Goal: Task Accomplishment & Management: Complete application form

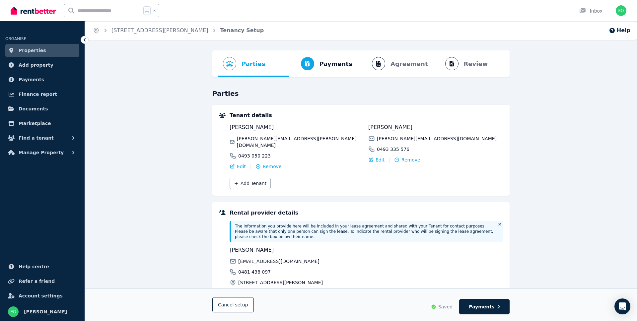
click at [391, 71] on ol "Parties Rental provider and tenant details Payments Bond and rental payments Ag…" at bounding box center [361, 63] width 287 height 27
click at [397, 65] on ol "Parties Rental provider and tenant details Payments Bond and rental payments Ag…" at bounding box center [361, 63] width 287 height 27
drag, startPoint x: 379, startPoint y: 63, endPoint x: 392, endPoint y: 104, distance: 43.3
click at [379, 63] on ol "Parties Rental provider and tenant details Payments Bond and rental payments Ag…" at bounding box center [361, 63] width 287 height 27
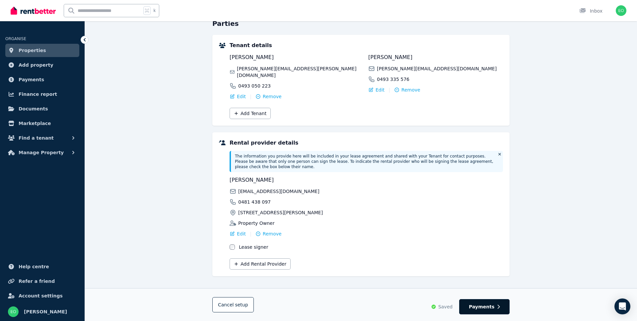
click at [479, 307] on span "Payments" at bounding box center [482, 307] width 26 height 7
select select "**********"
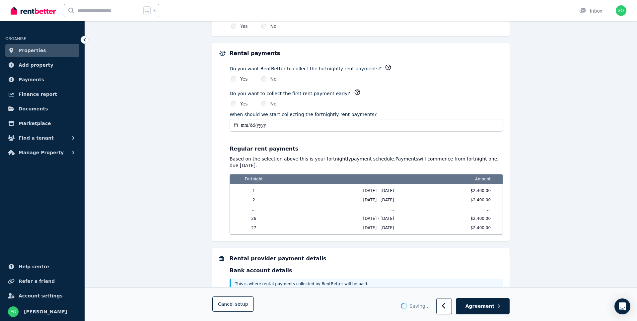
scroll to position [521, 0]
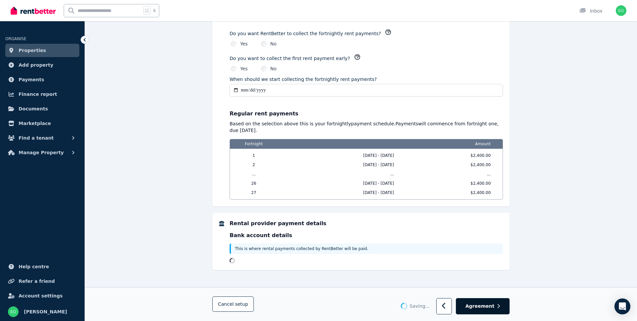
select select "**********"
click at [481, 303] on span "Agreement" at bounding box center [480, 306] width 29 height 7
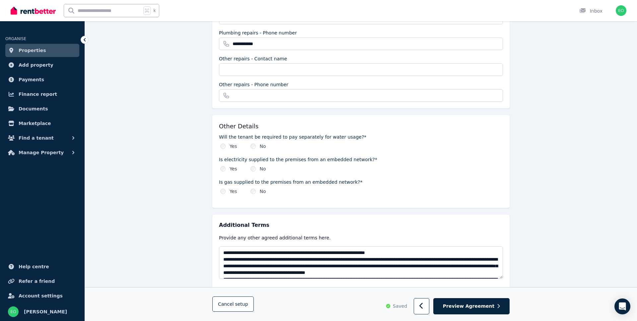
scroll to position [706, 0]
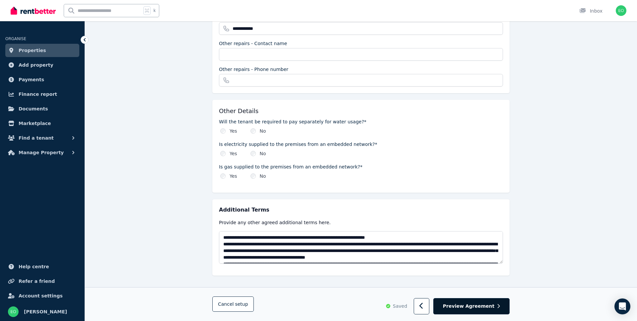
click at [473, 305] on span "Preview Agreement" at bounding box center [468, 306] width 51 height 7
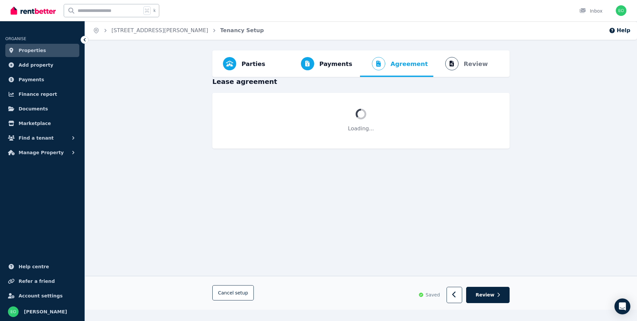
scroll to position [0, 0]
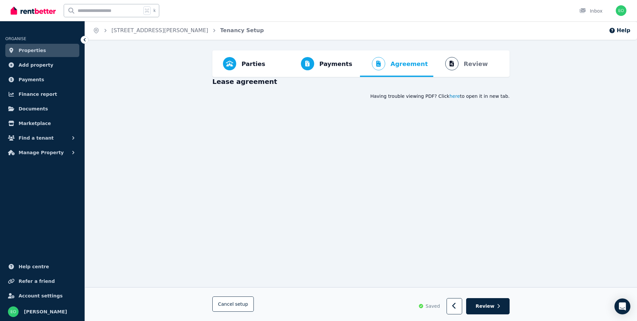
click at [457, 97] on span "here" at bounding box center [455, 96] width 11 height 7
click at [456, 305] on icon "button" at bounding box center [453, 306] width 3 height 6
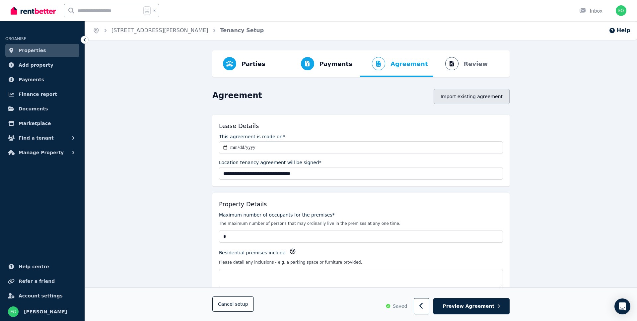
click at [470, 100] on button "Import existing agreement" at bounding box center [472, 96] width 76 height 15
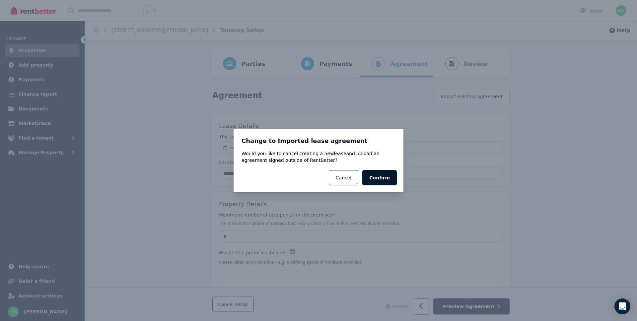
click at [378, 180] on button "Confirm" at bounding box center [379, 177] width 35 height 15
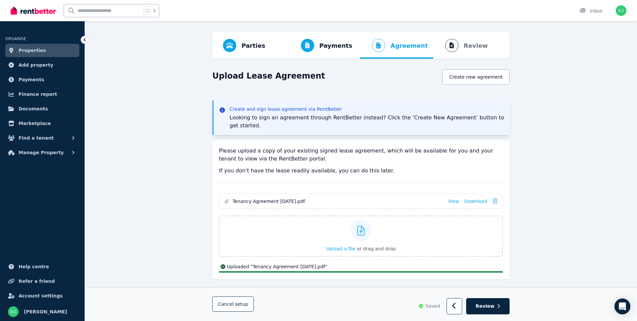
scroll to position [29, 0]
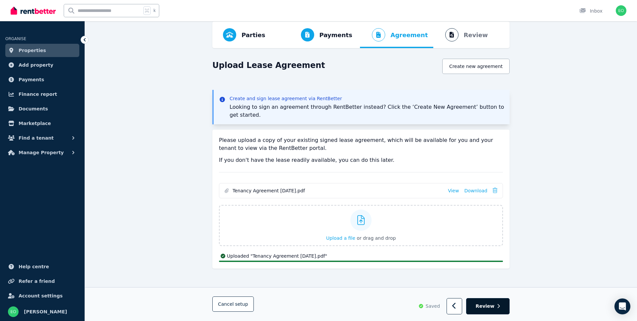
click at [494, 304] on button "Review" at bounding box center [487, 306] width 43 height 16
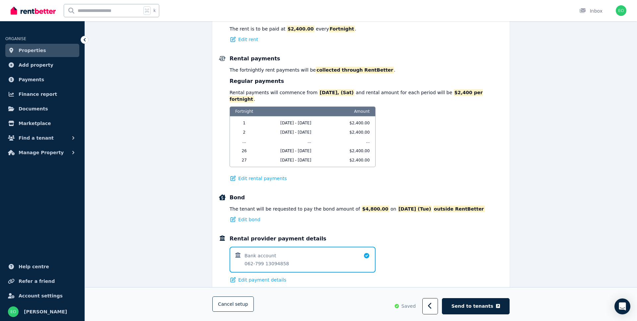
scroll to position [405, 0]
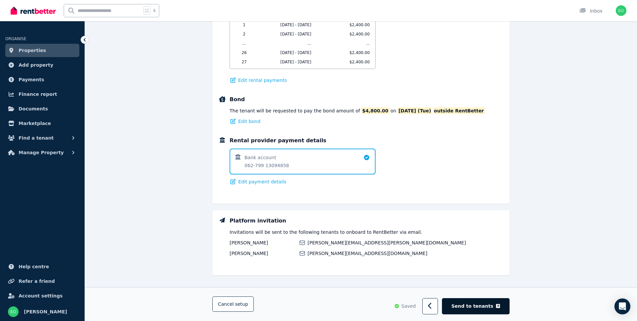
click at [495, 309] on button "Send to tenants" at bounding box center [476, 307] width 68 height 16
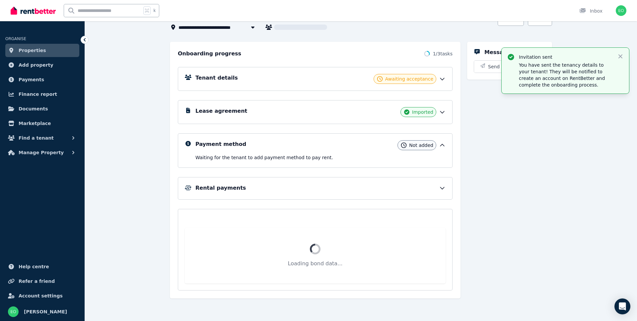
scroll to position [11, 0]
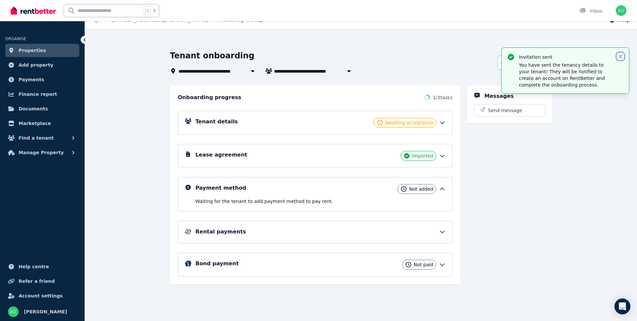
click at [621, 55] on icon "button" at bounding box center [620, 56] width 7 height 7
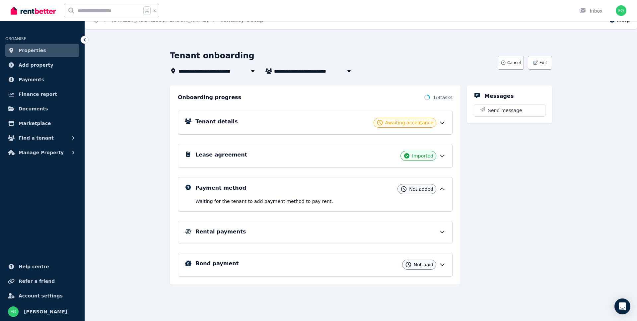
click at [444, 121] on icon at bounding box center [442, 122] width 7 height 7
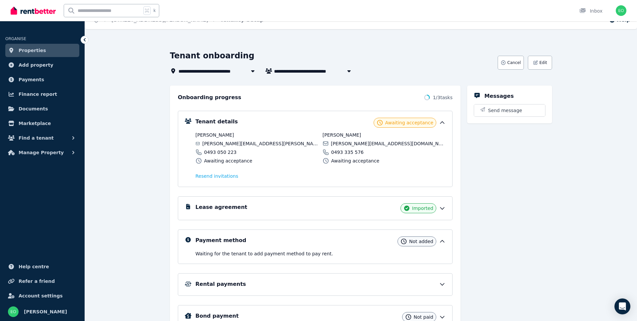
click at [442, 121] on icon at bounding box center [442, 122] width 7 height 7
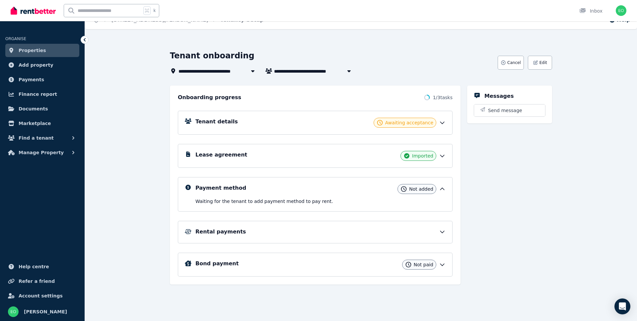
click at [443, 155] on icon at bounding box center [442, 156] width 7 height 7
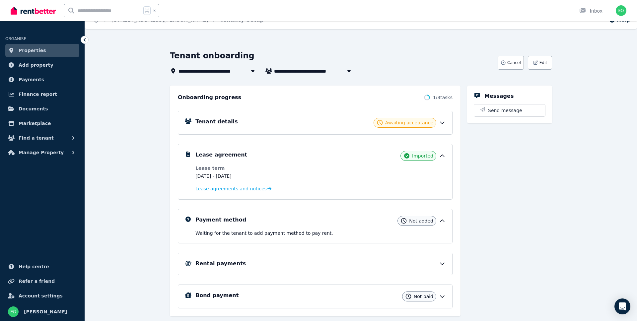
click at [445, 265] on icon at bounding box center [442, 264] width 7 height 7
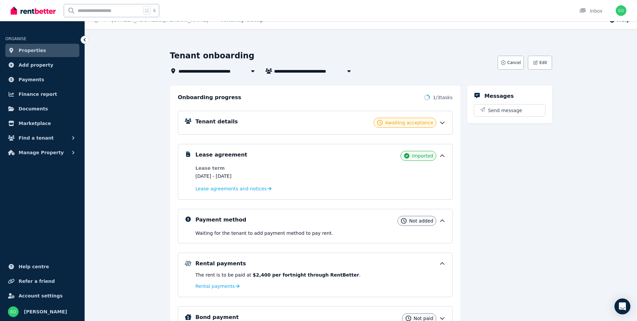
click at [444, 264] on icon at bounding box center [442, 264] width 4 height 2
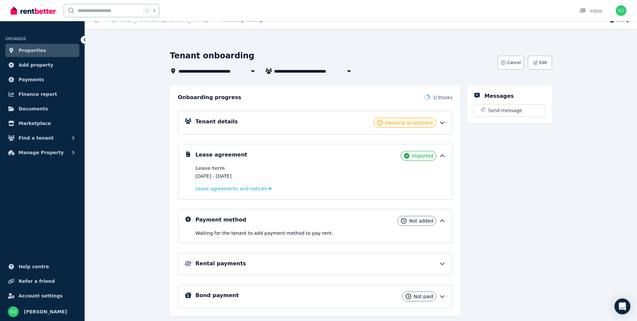
drag, startPoint x: 444, startPoint y: 294, endPoint x: 444, endPoint y: 288, distance: 6.0
click at [444, 294] on icon at bounding box center [442, 296] width 7 height 7
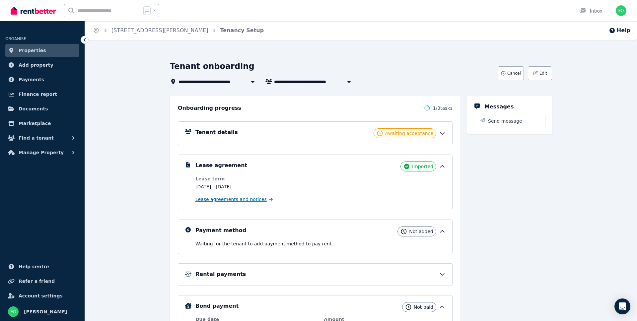
click at [237, 201] on span "Lease agreements and notices" at bounding box center [230, 199] width 71 height 7
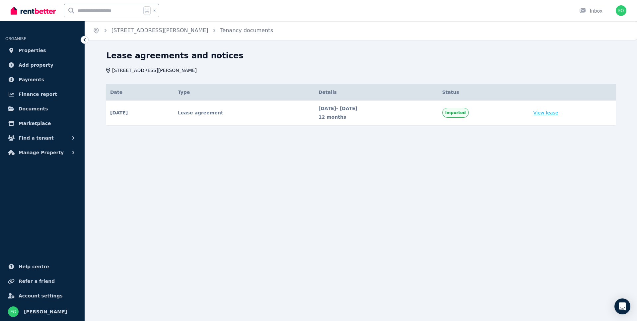
click at [559, 113] on link "View lease" at bounding box center [546, 113] width 25 height 7
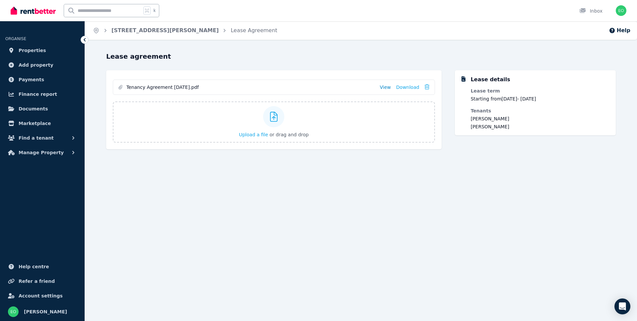
click at [388, 85] on link "View" at bounding box center [385, 87] width 11 height 7
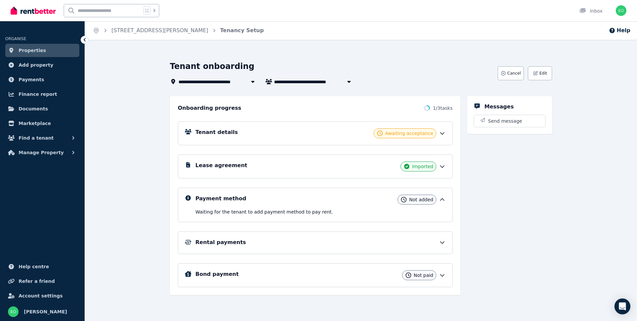
click at [442, 272] on icon at bounding box center [442, 275] width 7 height 7
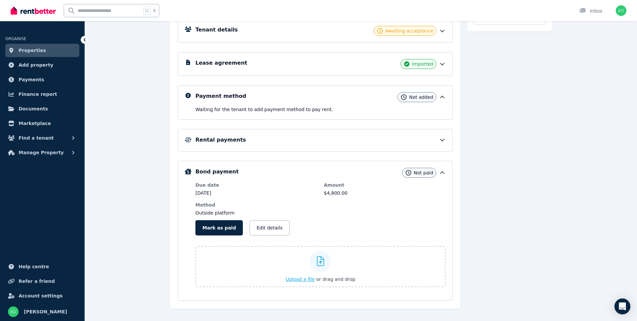
scroll to position [113, 0]
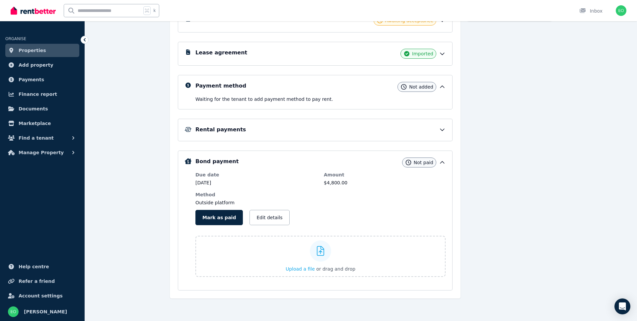
click at [209, 161] on h5 "Bond payment" at bounding box center [216, 162] width 43 height 8
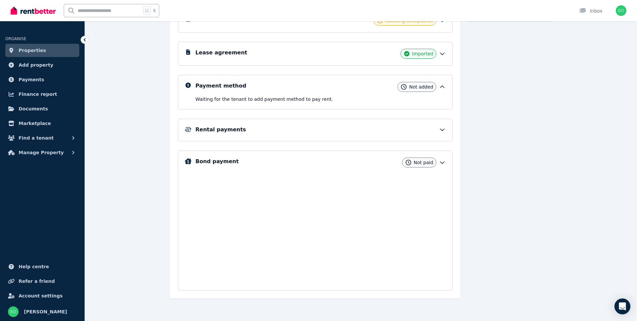
scroll to position [11, 0]
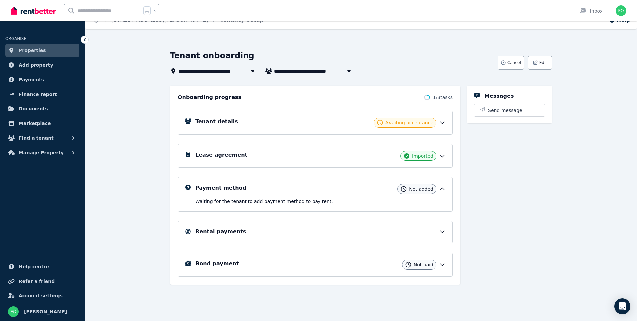
click at [269, 121] on div "Tenant details Awaiting acceptance" at bounding box center [320, 123] width 250 height 10
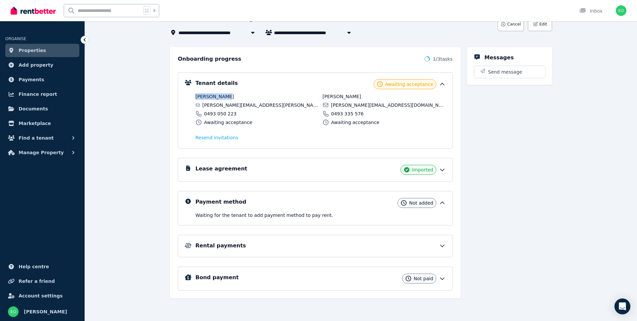
drag, startPoint x: 227, startPoint y: 97, endPoint x: 192, endPoint y: 96, distance: 34.5
click at [190, 99] on div "Tenant details Awaiting acceptance [PERSON_NAME] [PERSON_NAME][EMAIL_ADDRESS][P…" at bounding box center [315, 110] width 261 height 62
copy span "[PERSON_NAME]"
drag, startPoint x: 355, startPoint y: 96, endPoint x: 323, endPoint y: 97, distance: 32.2
click at [323, 97] on span "[PERSON_NAME]" at bounding box center [384, 96] width 123 height 7
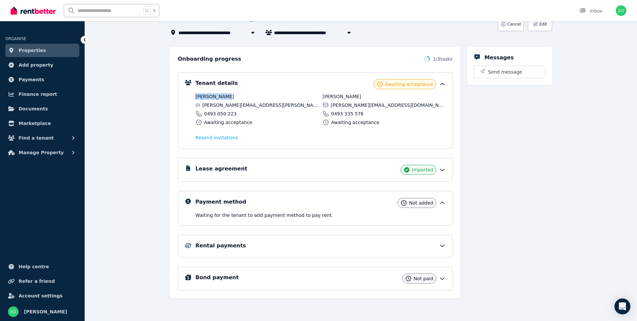
copy span "[PERSON_NAME] Ovens"
click at [287, 245] on div "Rental payments" at bounding box center [320, 246] width 250 height 8
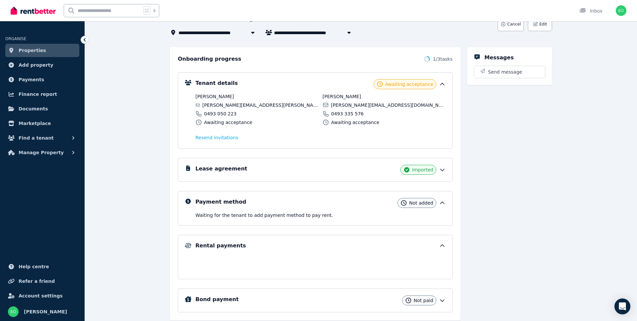
scroll to position [71, 0]
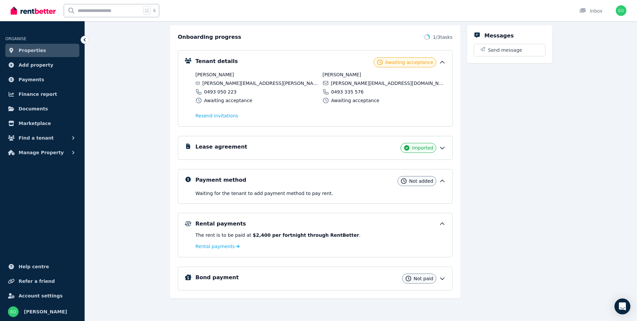
click at [252, 276] on div "Bond payment Not paid" at bounding box center [320, 279] width 250 height 10
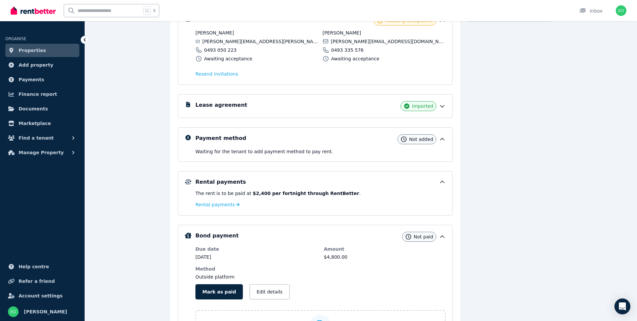
scroll to position [0, 0]
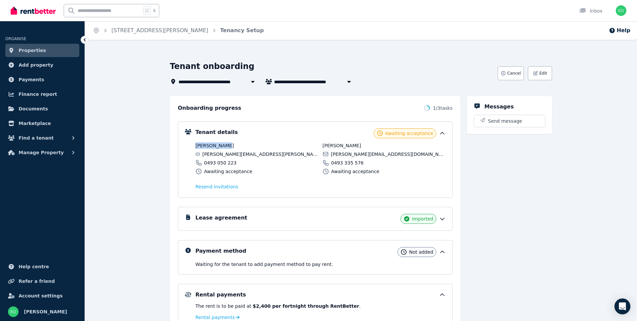
drag, startPoint x: 235, startPoint y: 145, endPoint x: 194, endPoint y: 149, distance: 41.3
click at [194, 148] on div "Tenant details Awaiting acceptance [PERSON_NAME] [PERSON_NAME][EMAIL_ADDRESS][P…" at bounding box center [315, 159] width 261 height 62
copy span "[PERSON_NAME]"
drag, startPoint x: 272, startPoint y: 153, endPoint x: 204, endPoint y: 153, distance: 68.0
click at [204, 153] on div "[PERSON_NAME][EMAIL_ADDRESS][PERSON_NAME][DOMAIN_NAME]" at bounding box center [256, 154] width 123 height 7
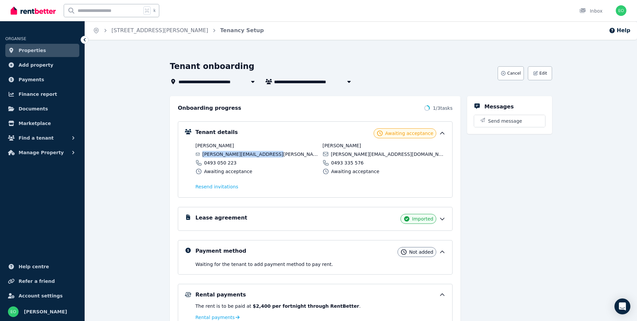
copy span "[PERSON_NAME][EMAIL_ADDRESS][PERSON_NAME][DOMAIN_NAME]"
drag, startPoint x: 394, startPoint y: 155, endPoint x: 312, endPoint y: 137, distance: 84.0
click at [330, 154] on div "[PERSON_NAME][EMAIL_ADDRESS][DOMAIN_NAME]" at bounding box center [384, 154] width 123 height 7
copy span "[PERSON_NAME][EMAIL_ADDRESS][DOMAIN_NAME]"
click at [67, 138] on button "Find a tenant" at bounding box center [42, 137] width 74 height 13
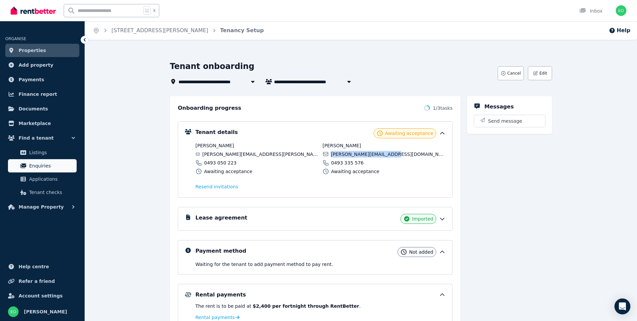
click at [56, 165] on span "Enquiries" at bounding box center [51, 166] width 45 height 8
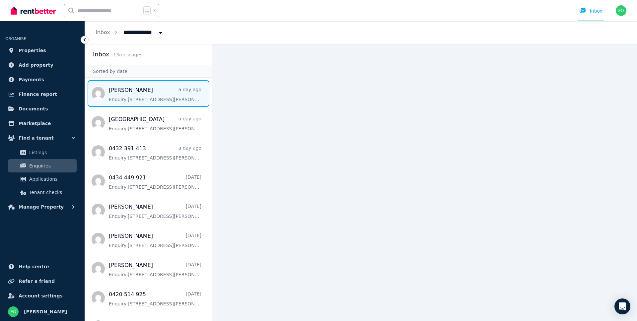
click at [125, 97] on span "Message list" at bounding box center [148, 93] width 127 height 27
